Goal: Information Seeking & Learning: Learn about a topic

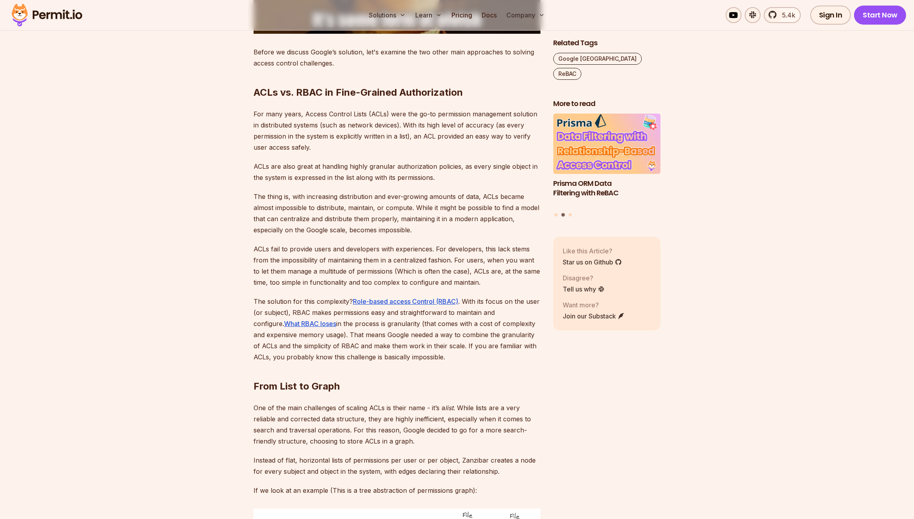
scroll to position [1377, 0]
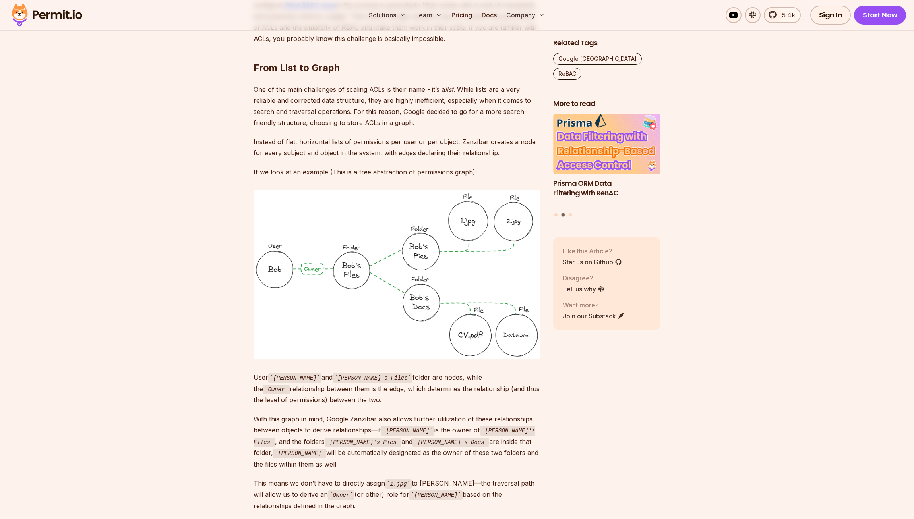
scroll to position [1738, 0]
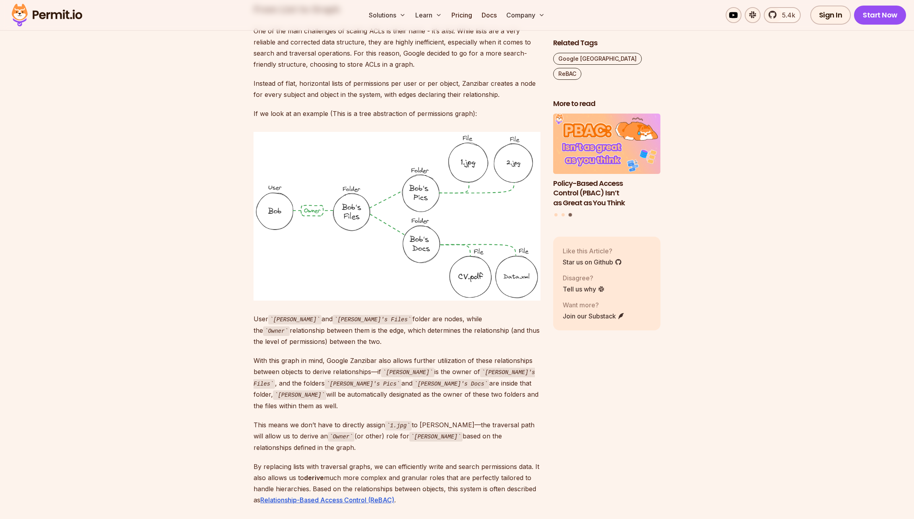
click at [414, 355] on p "With this graph in mind, Google Zanzibar also allows further utilization of the…" at bounding box center [396, 383] width 287 height 56
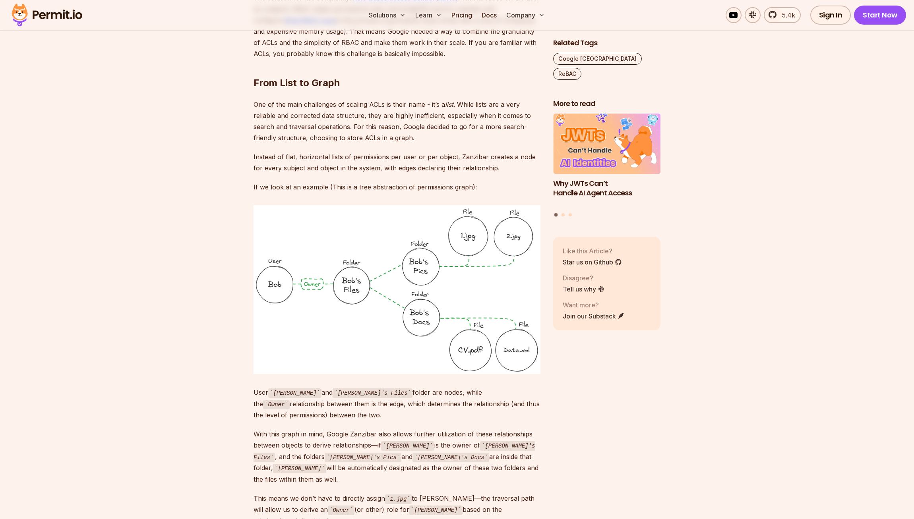
scroll to position [1772, 0]
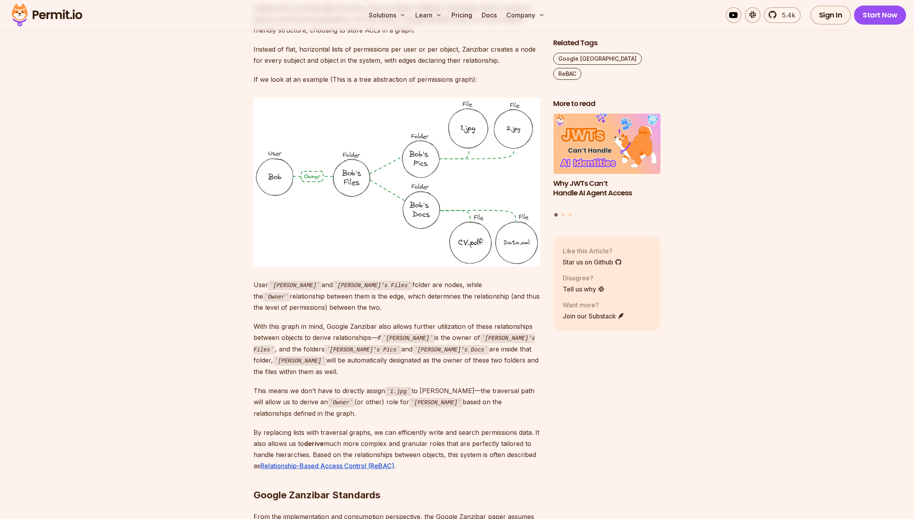
click at [427, 427] on p "By replacing lists with traversal graphs, we can efficiently write and search p…" at bounding box center [396, 449] width 287 height 44
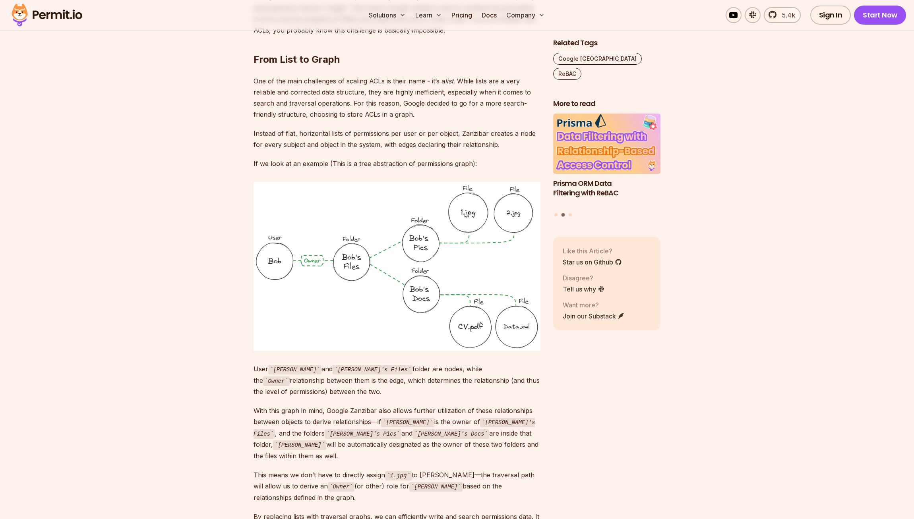
scroll to position [1878, 0]
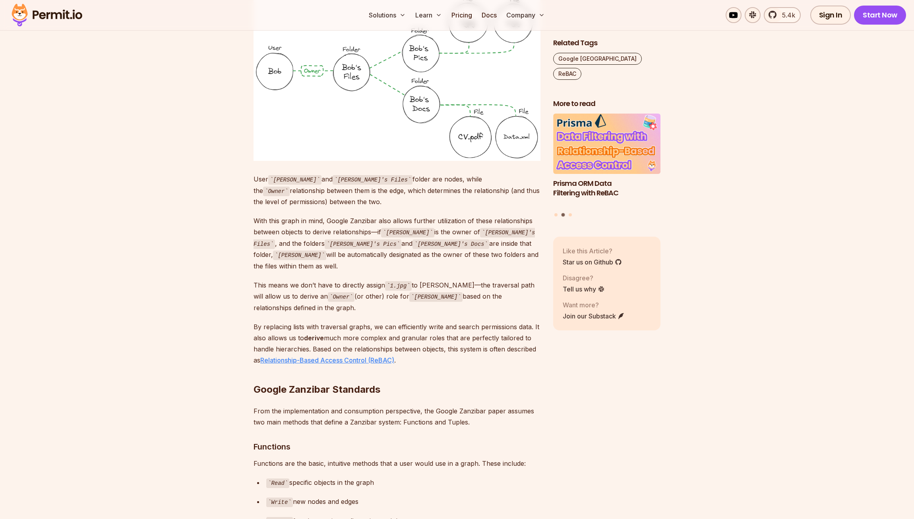
click at [347, 356] on link "Relationship-Based Access Control (ReBAC)" at bounding box center [327, 360] width 134 height 8
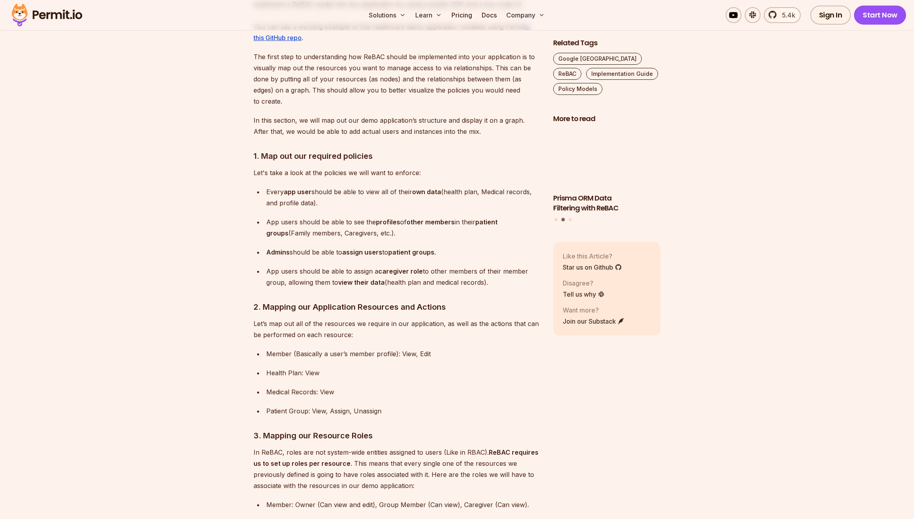
scroll to position [2632, 0]
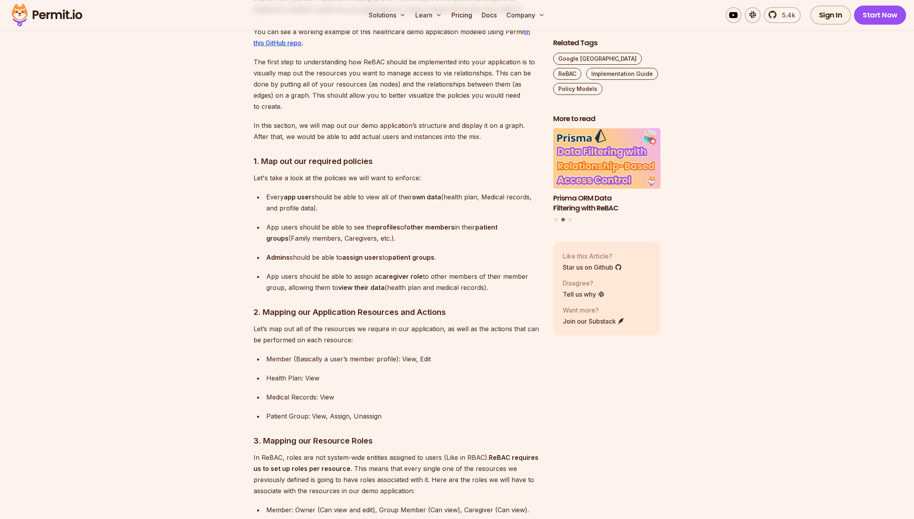
click at [433, 354] on ul "Member (Basically a user’s member profile): View, Edit Health Plan: View Medica…" at bounding box center [396, 388] width 287 height 68
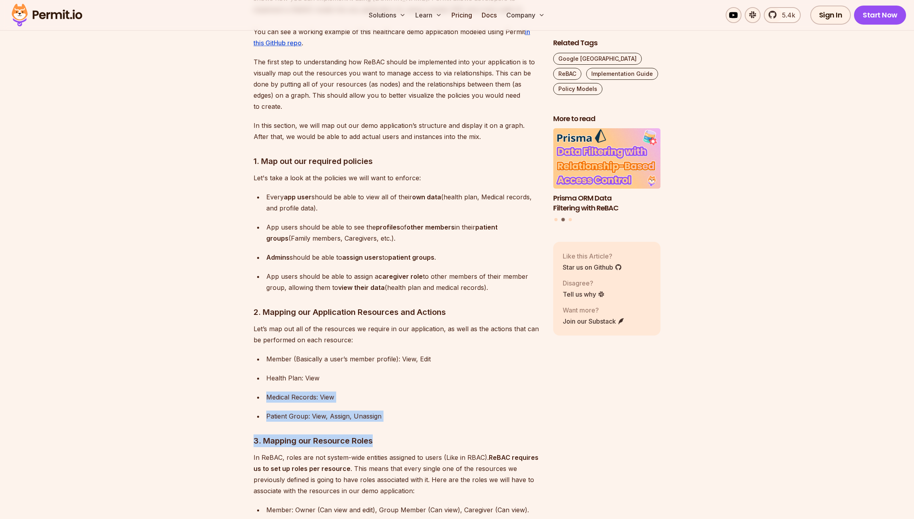
drag, startPoint x: 460, startPoint y: 369, endPoint x: 460, endPoint y: 321, distance: 48.5
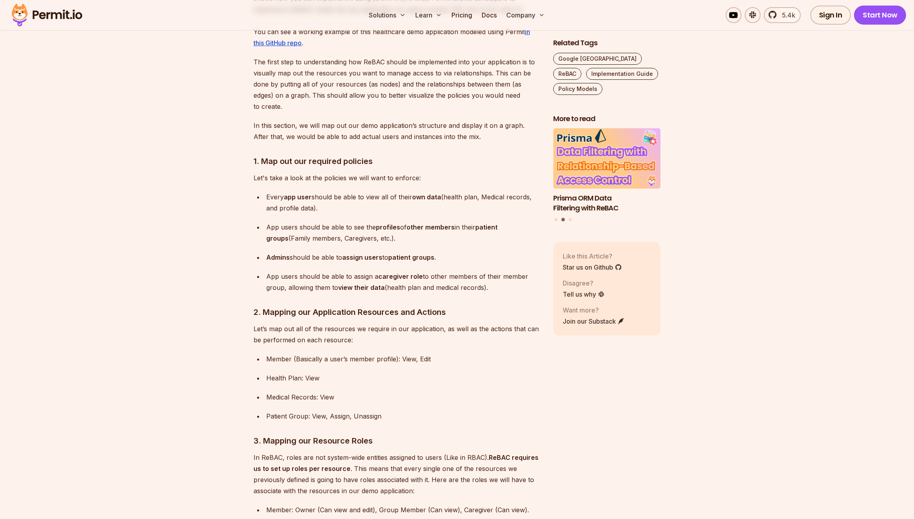
click at [460, 354] on p "Member (Basically a user’s member profile): View, Edit" at bounding box center [403, 359] width 274 height 11
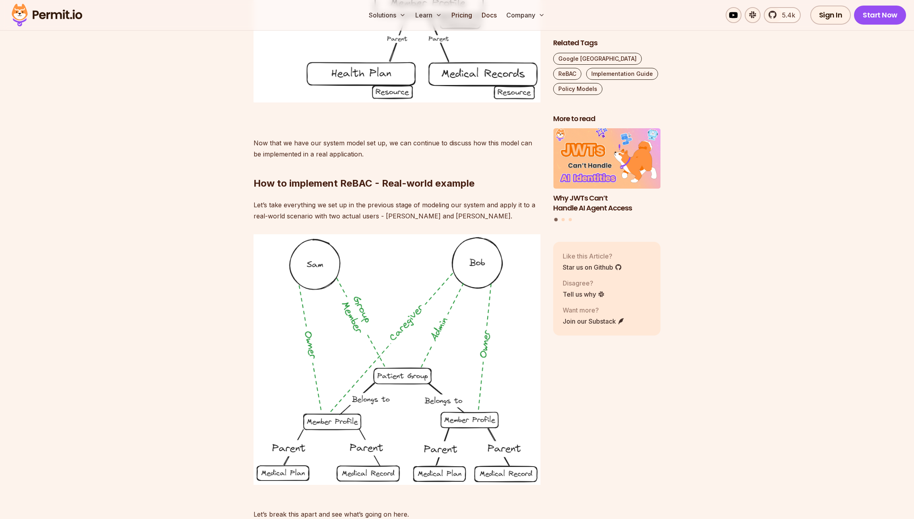
scroll to position [5081, 0]
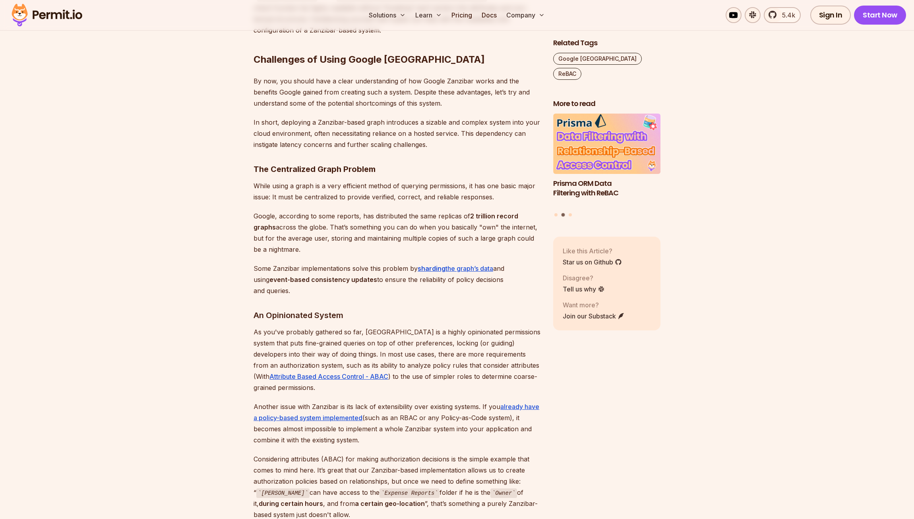
scroll to position [2682, 0]
